Goal: Task Accomplishment & Management: Manage account settings

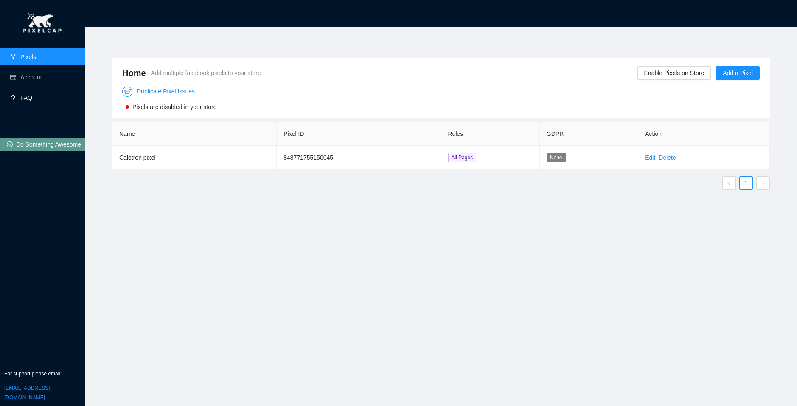
click at [28, 96] on link "FAQ" at bounding box center [26, 97] width 12 height 7
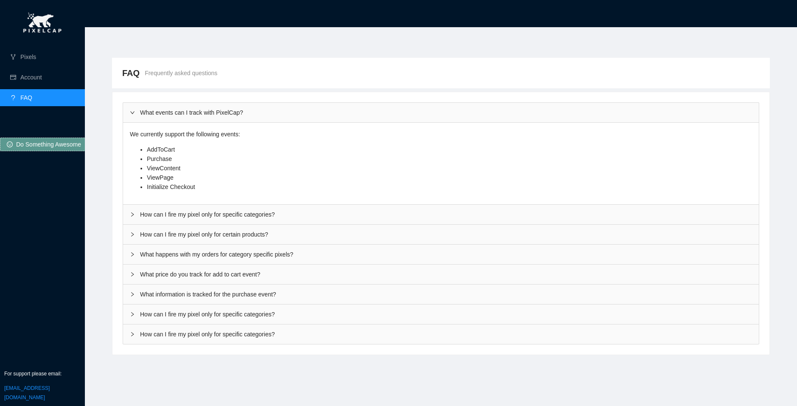
click at [50, 389] on link "[EMAIL_ADDRESS][DOMAIN_NAME]" at bounding box center [26, 392] width 45 height 15
click at [36, 56] on link "Pixels" at bounding box center [28, 56] width 16 height 7
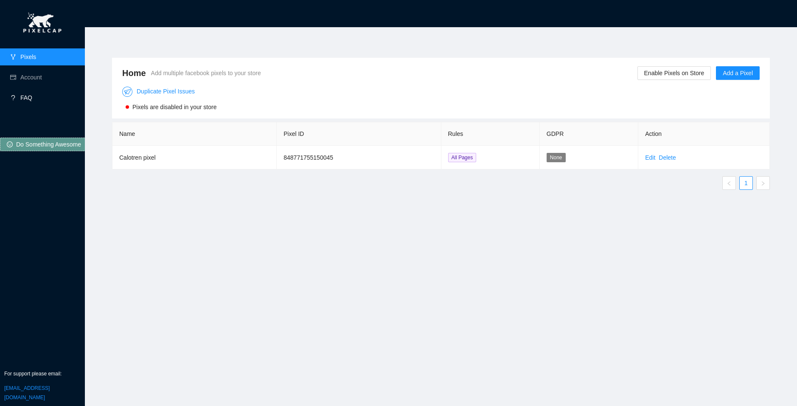
click at [28, 95] on link "FAQ" at bounding box center [26, 97] width 12 height 7
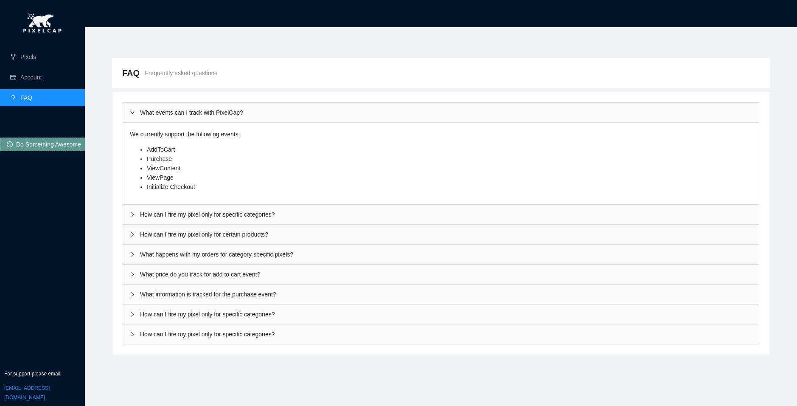
click at [309, 209] on div "How can I fire my pixel only for specific categories?" at bounding box center [441, 214] width 636 height 20
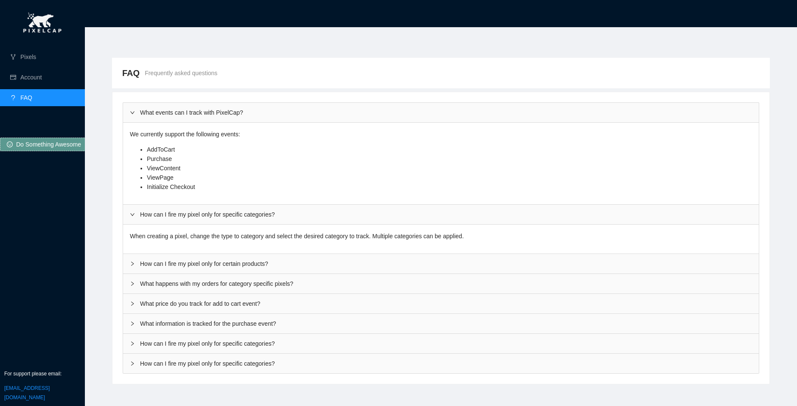
click at [312, 264] on div "How can I fire my pixel only for certain products?" at bounding box center [441, 264] width 636 height 20
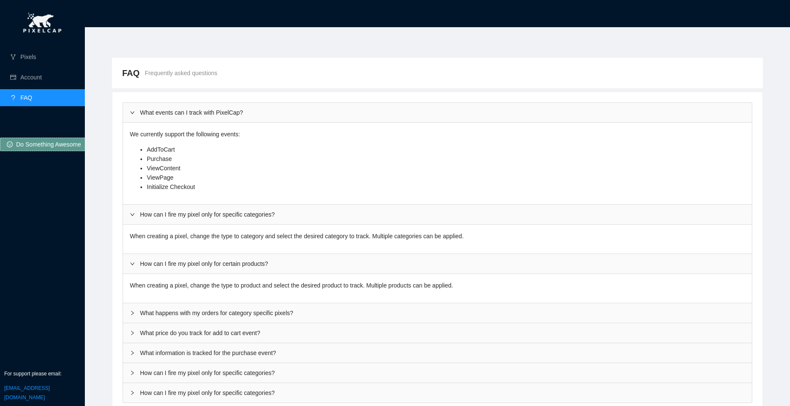
click at [305, 310] on div "What happens with my orders for category specific pixels?" at bounding box center [437, 313] width 629 height 20
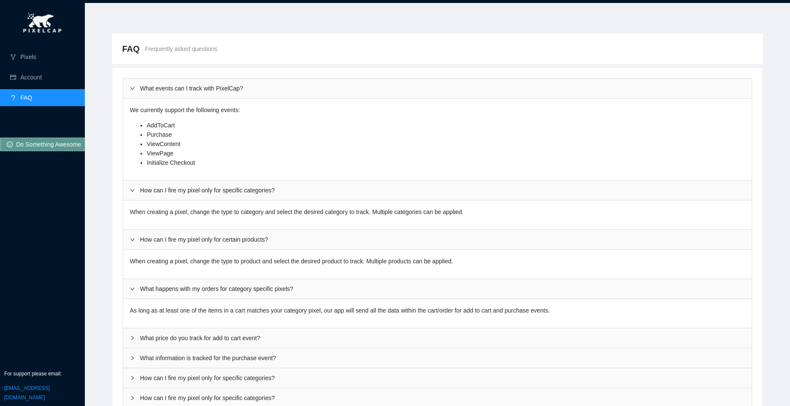
scroll to position [37, 0]
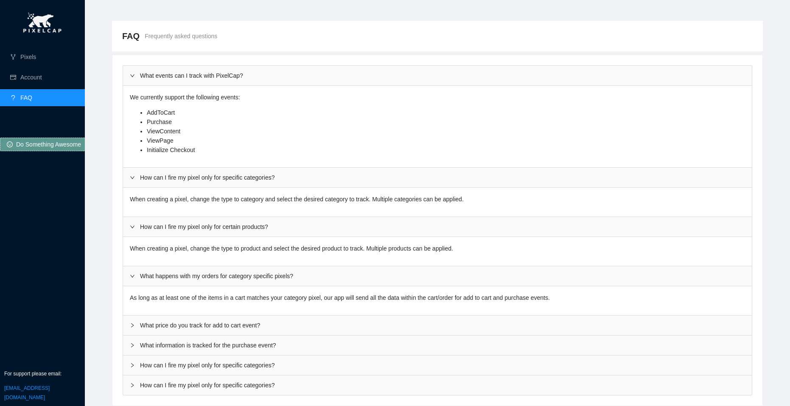
click at [274, 321] on div "What price do you track for add to cart event?" at bounding box center [437, 325] width 629 height 20
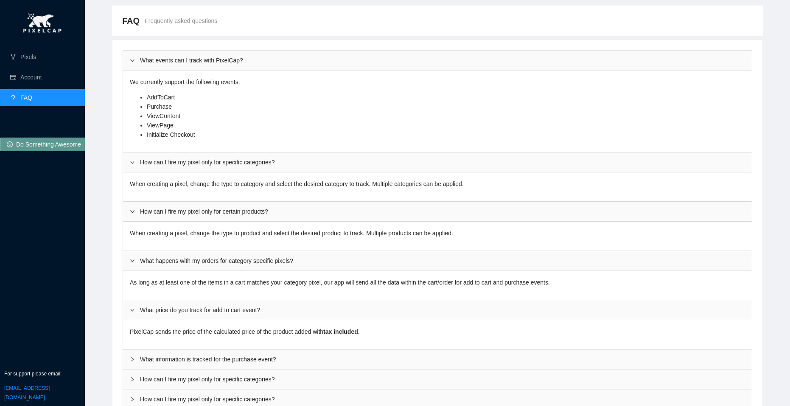
scroll to position [66, 0]
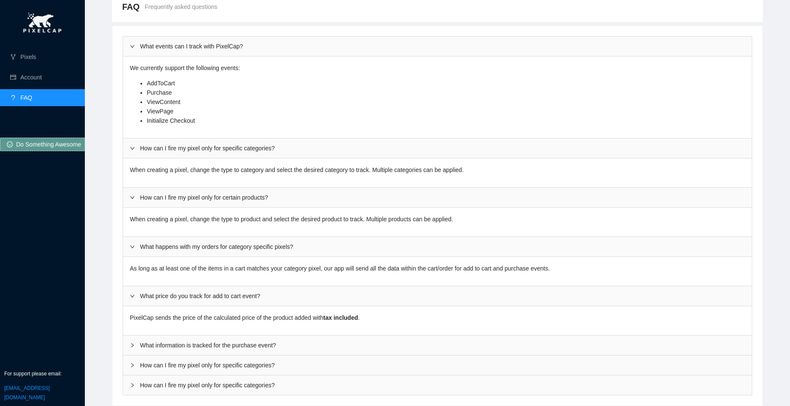
click at [274, 344] on div "What information is tracked for the purchase event?" at bounding box center [437, 345] width 629 height 20
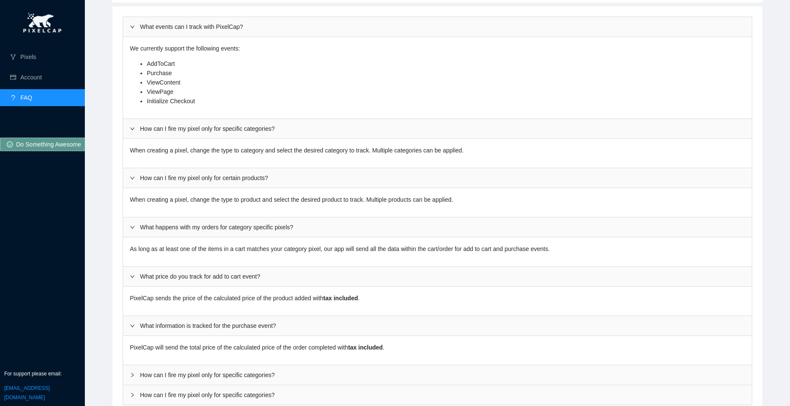
scroll to position [95, 0]
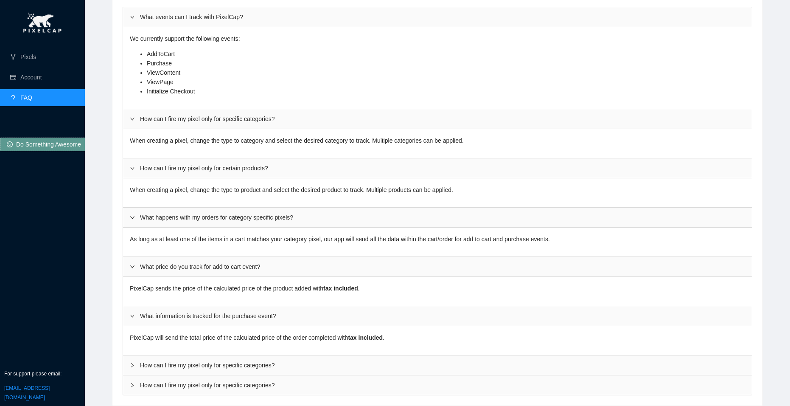
click at [269, 361] on div "How can I fire my pixel only for specific categories?" at bounding box center [437, 365] width 629 height 20
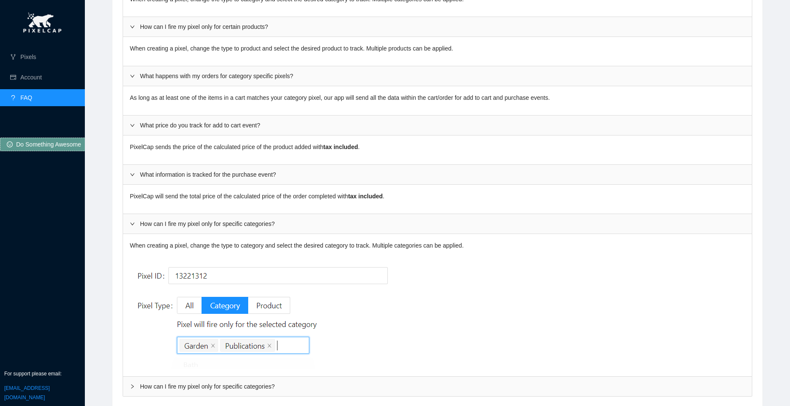
scroll to position [238, 0]
click at [258, 385] on div "How can I fire my pixel only for specific categories?" at bounding box center [437, 385] width 629 height 20
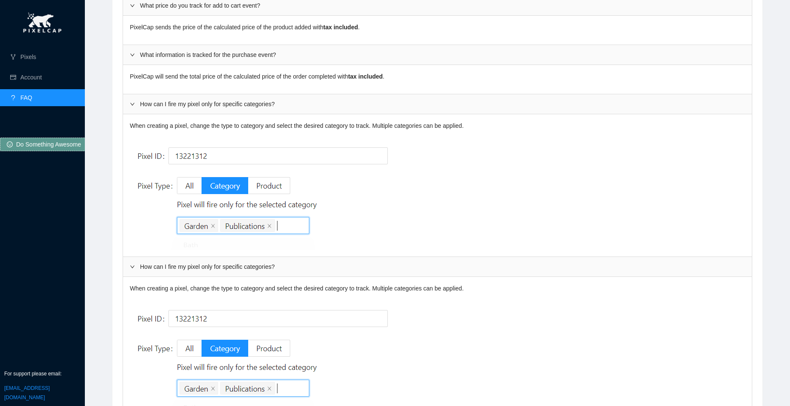
scroll to position [381, 0]
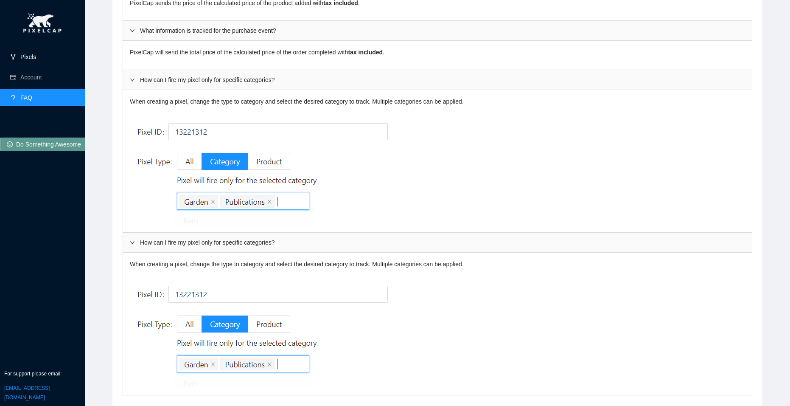
click at [25, 60] on link "Pixels" at bounding box center [28, 56] width 16 height 7
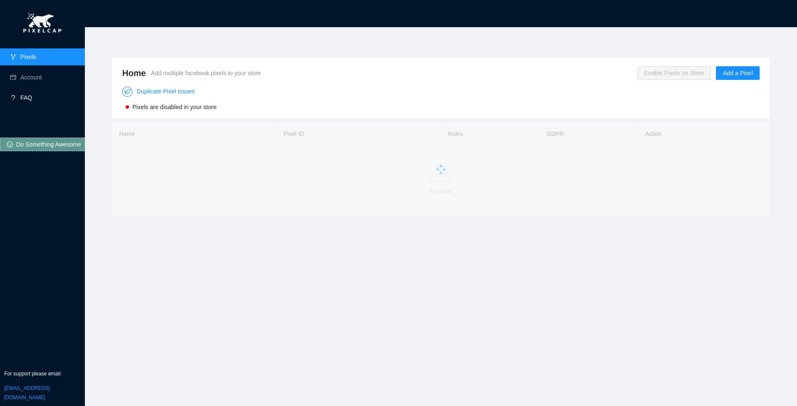
click at [32, 94] on link "FAQ" at bounding box center [26, 97] width 12 height 7
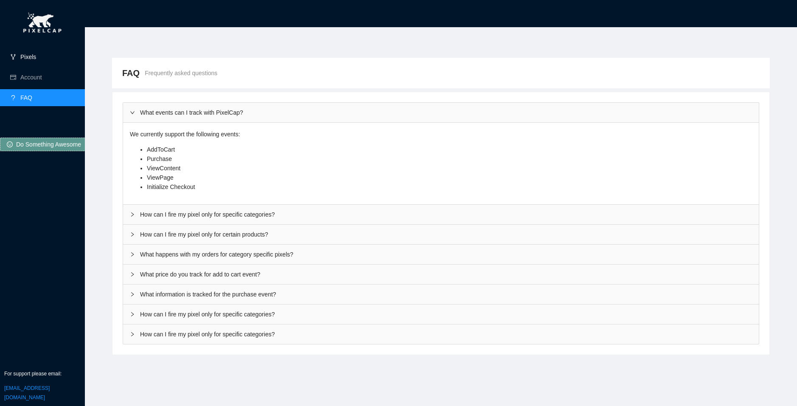
click at [36, 60] on link "Pixels" at bounding box center [28, 56] width 16 height 7
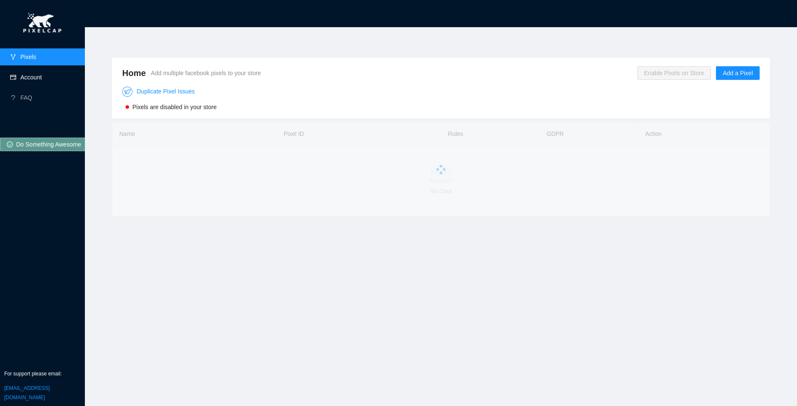
click at [39, 74] on link "Account" at bounding box center [31, 77] width 22 height 7
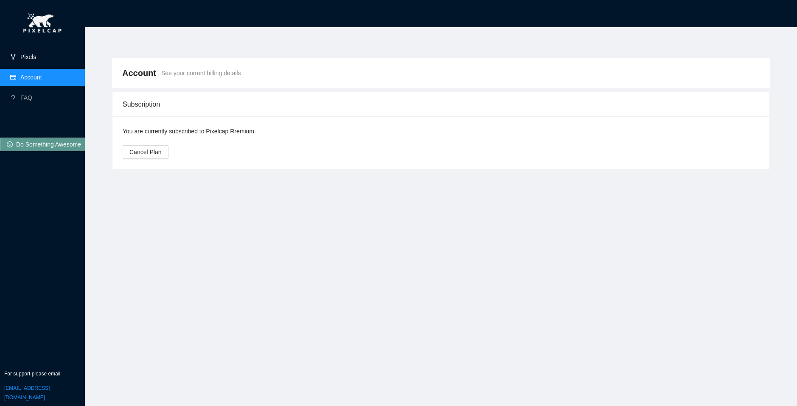
click at [36, 53] on link "Pixels" at bounding box center [28, 56] width 16 height 7
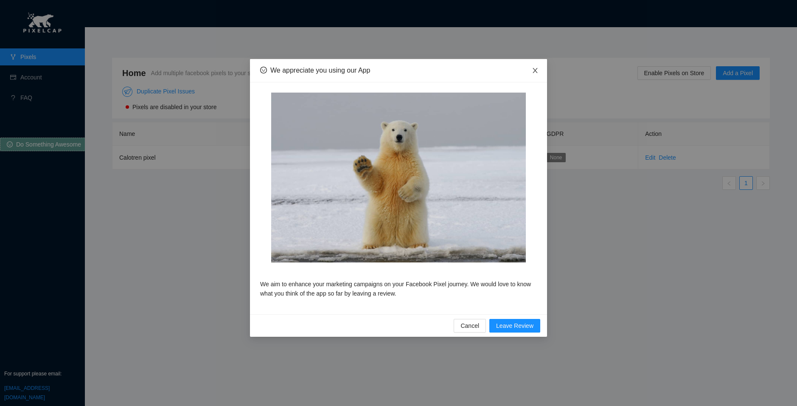
click at [540, 65] on span "Close" at bounding box center [535, 71] width 24 height 24
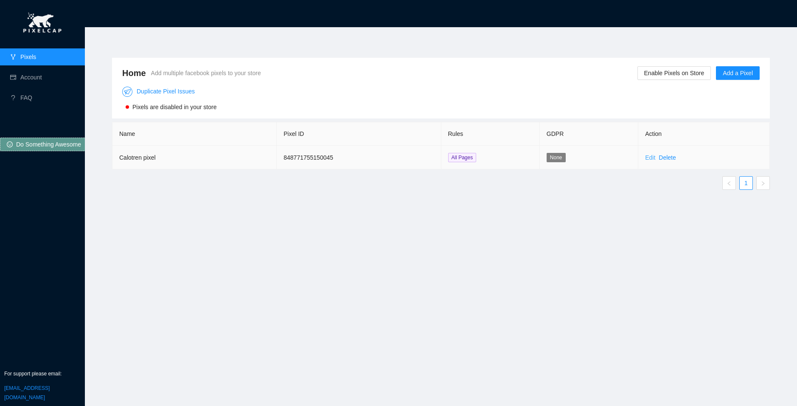
click at [649, 157] on link "Edit" at bounding box center [650, 157] width 10 height 7
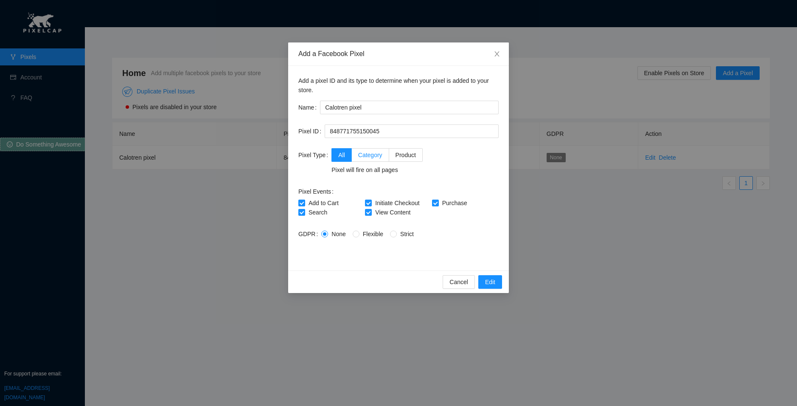
click at [366, 154] on span "Category" at bounding box center [370, 154] width 24 height 7
click at [358, 154] on input "Category" at bounding box center [355, 154] width 6 height 6
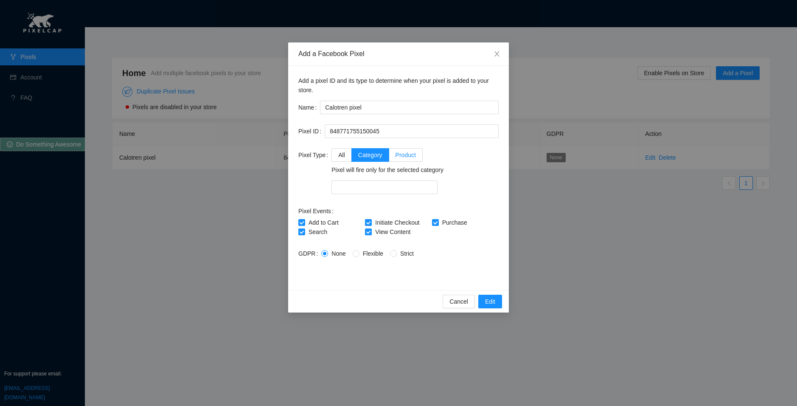
click at [401, 153] on span "Product" at bounding box center [405, 154] width 20 height 7
click at [395, 153] on input "Product" at bounding box center [392, 154] width 6 height 6
click at [338, 152] on span "All" at bounding box center [341, 154] width 7 height 7
click at [336, 152] on input "All" at bounding box center [335, 154] width 6 height 6
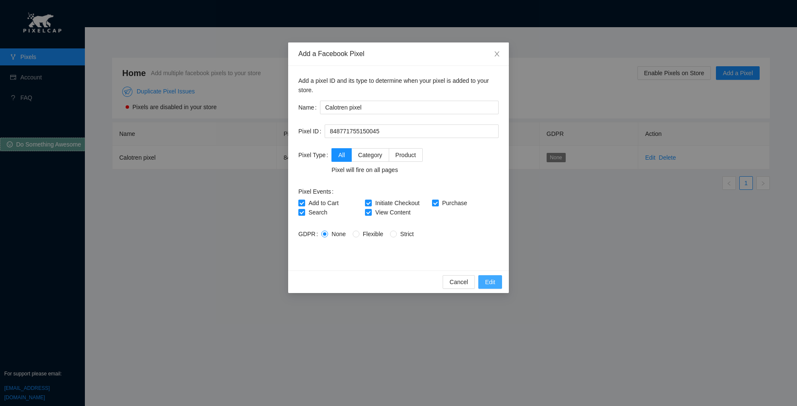
click at [490, 281] on span "Edit" at bounding box center [490, 281] width 10 height 9
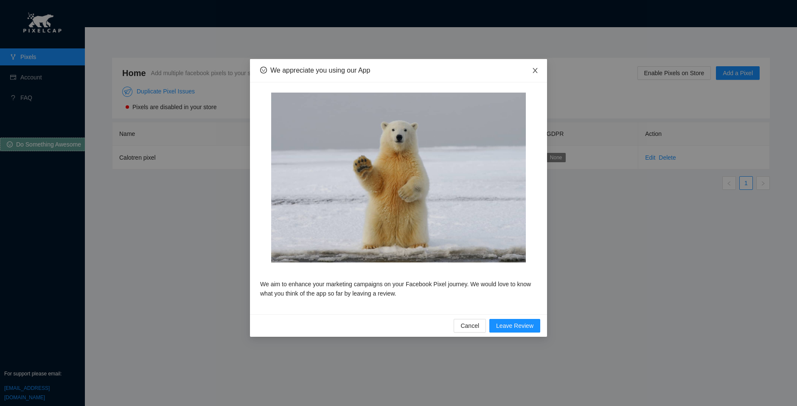
click at [536, 72] on icon "close" at bounding box center [534, 70] width 5 height 5
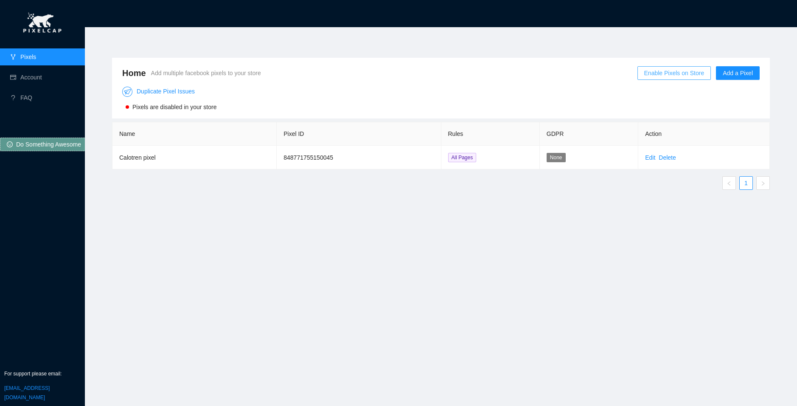
click at [692, 73] on span "Enable Pixels on Store" at bounding box center [674, 72] width 60 height 9
click at [523, 87] on div "Duplicate Pixel Issues Pixels are disabled in your store" at bounding box center [440, 96] width 637 height 30
click at [652, 72] on span "Enable Pixels on Store" at bounding box center [674, 72] width 60 height 9
click at [698, 46] on button "OK" at bounding box center [693, 48] width 15 height 10
click at [155, 92] on link "Duplicate Pixel Issues" at bounding box center [158, 91] width 73 height 7
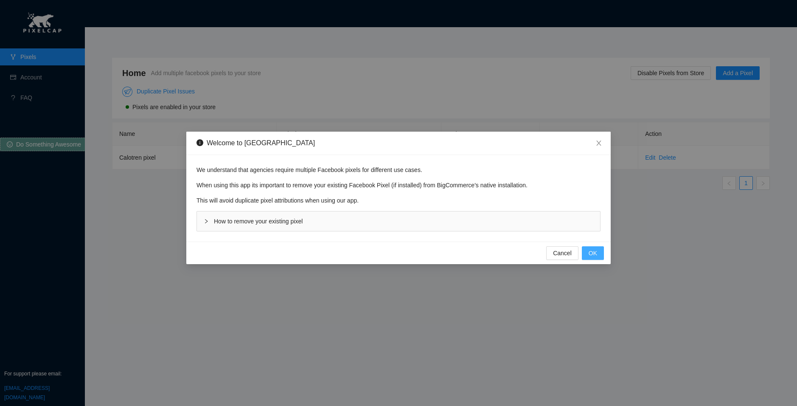
click at [588, 250] on button "OK" at bounding box center [593, 253] width 22 height 14
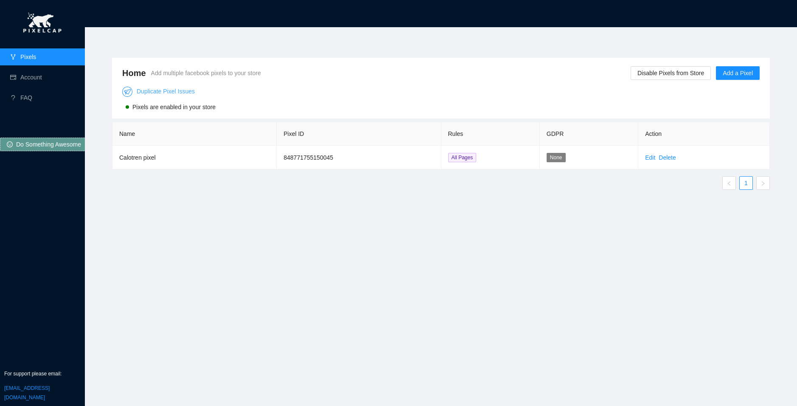
click at [158, 92] on link "Duplicate Pixel Issues" at bounding box center [158, 91] width 73 height 7
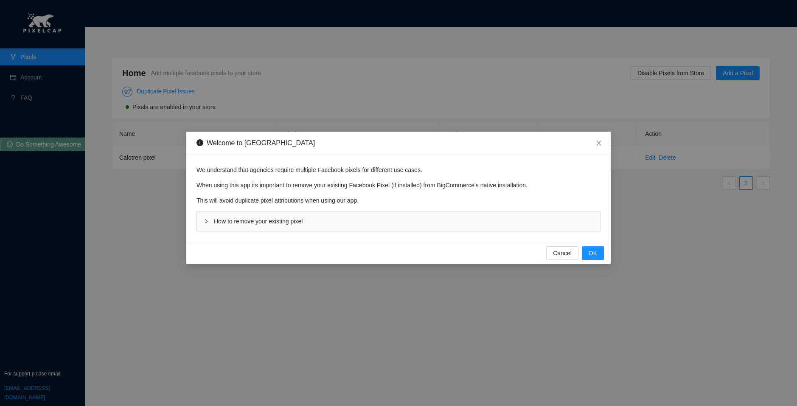
click at [290, 223] on span "How to remove your existing pixel" at bounding box center [258, 221] width 89 height 7
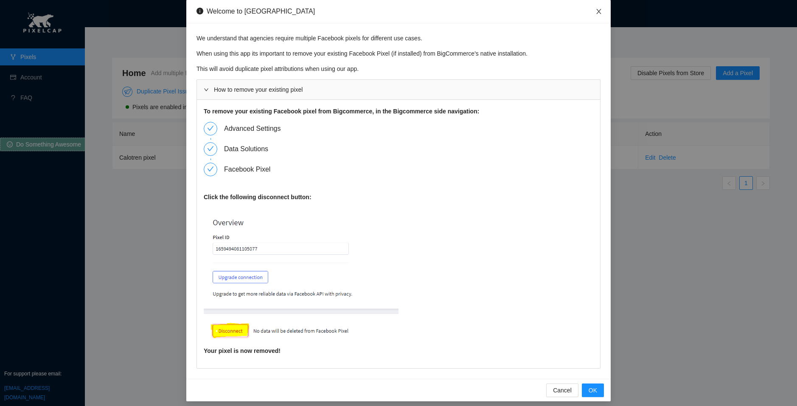
click at [596, 9] on icon "close" at bounding box center [598, 11] width 5 height 5
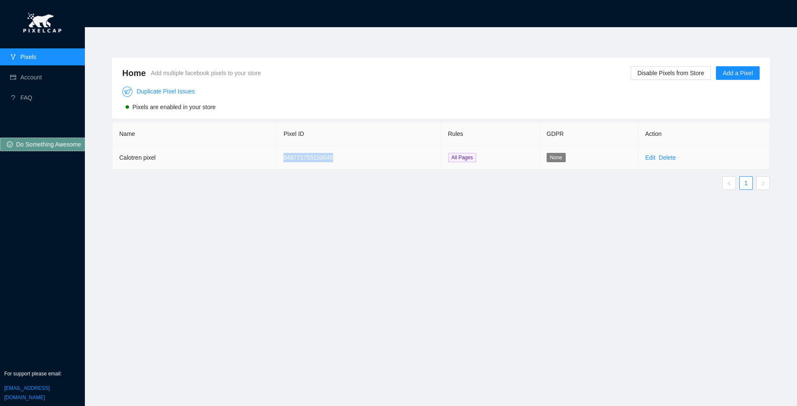
drag, startPoint x: 340, startPoint y: 157, endPoint x: 284, endPoint y: 162, distance: 56.2
click at [284, 162] on td "848771755150045" at bounding box center [359, 158] width 164 height 24
copy td "848771755150045"
